Goal: Use online tool/utility: Utilize a website feature to perform a specific function

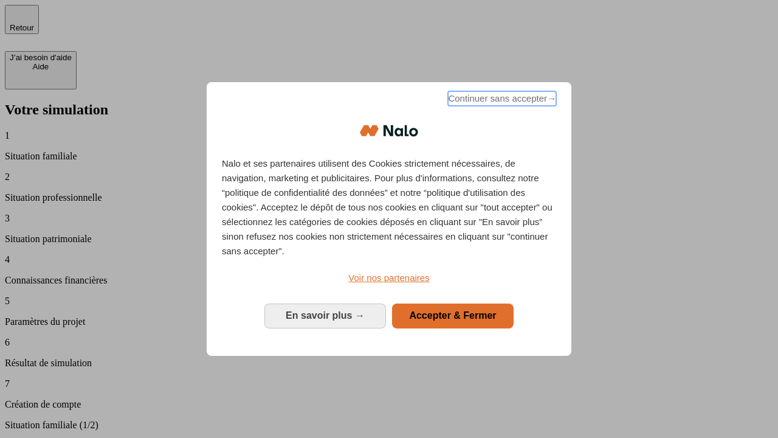
click at [501, 100] on span "Continuer sans accepter →" at bounding box center [502, 98] width 108 height 15
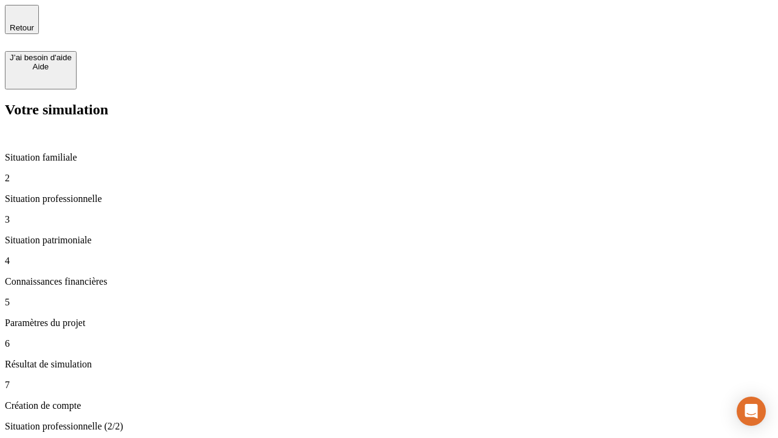
type input "30 000"
type input "40 000"
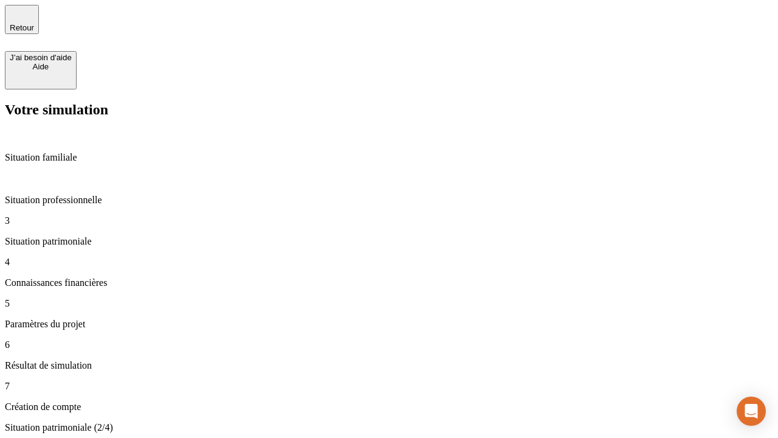
type input "1 100"
type input "20"
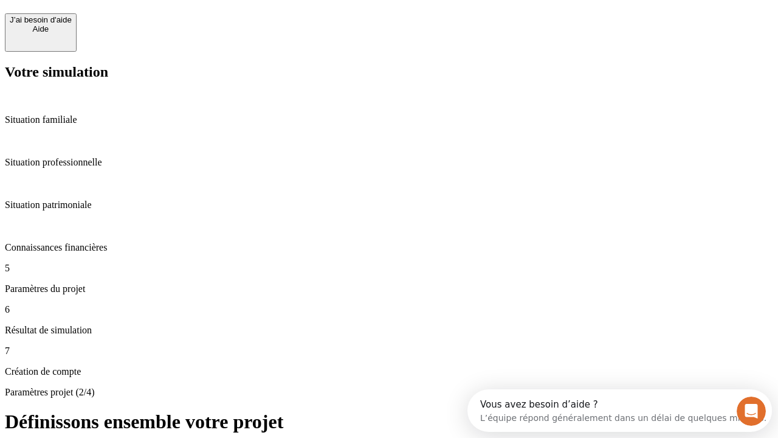
scroll to position [11, 0]
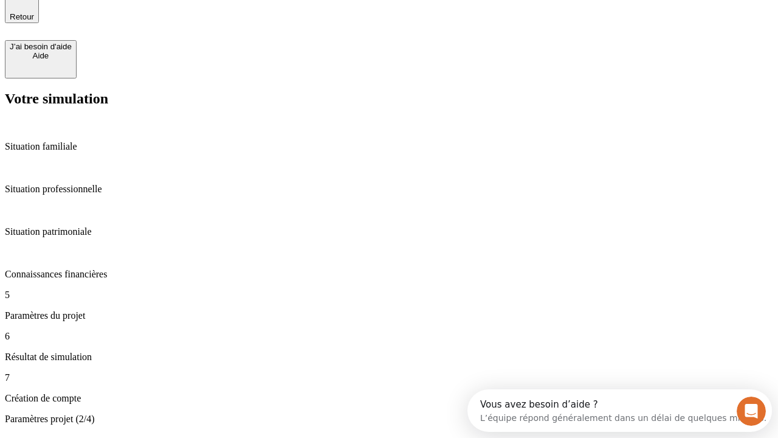
type input "40"
type input "62"
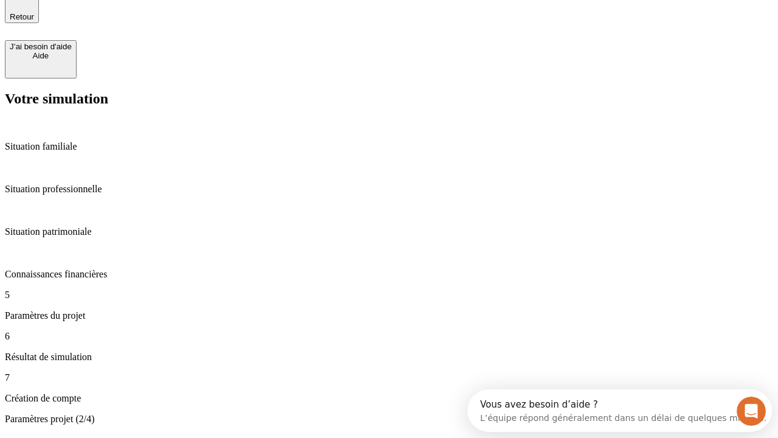
type input "50 000"
type input "640"
